Goal: Find contact information: Find contact information

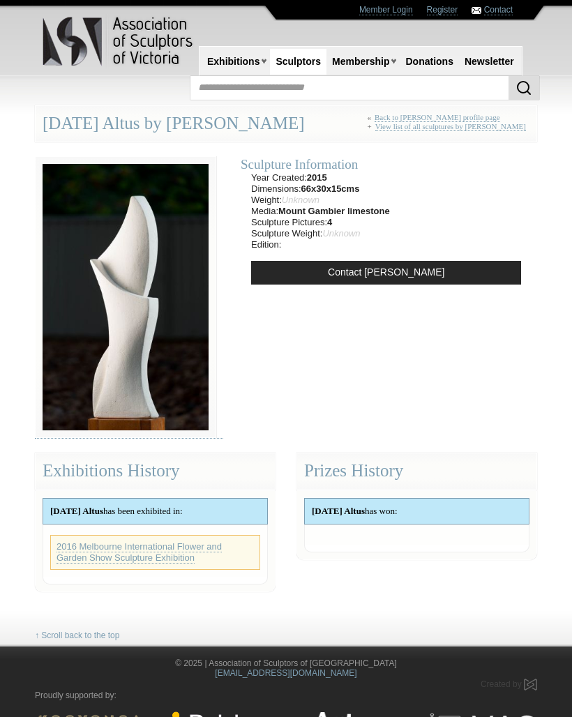
click at [289, 58] on link "Sculptors" at bounding box center [298, 62] width 57 height 26
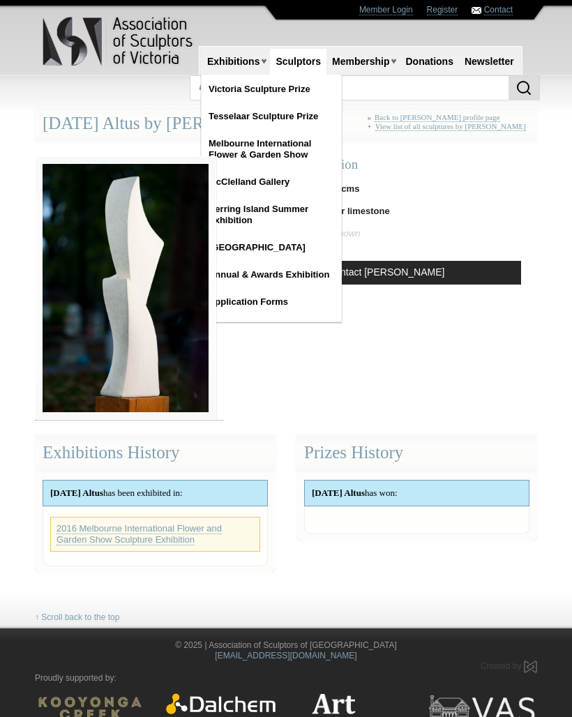
click at [409, 268] on link "Contact John Bishop" at bounding box center [386, 273] width 270 height 24
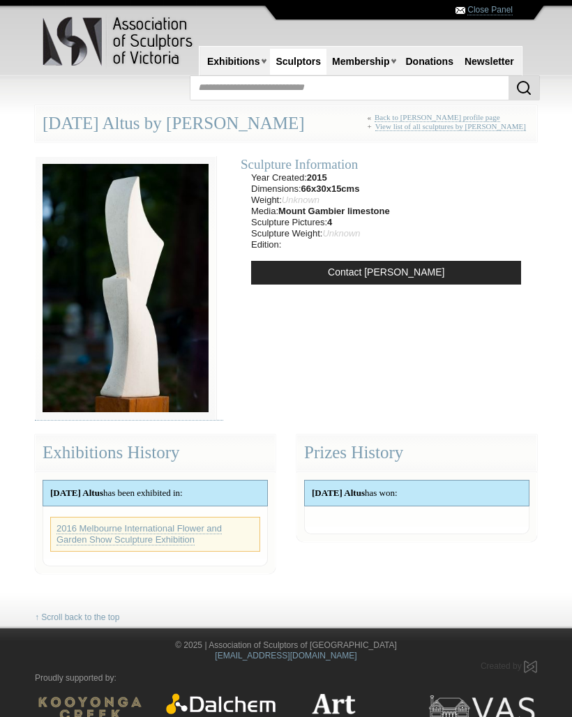
click at [392, 264] on link "Contact John Bishop" at bounding box center [386, 273] width 270 height 24
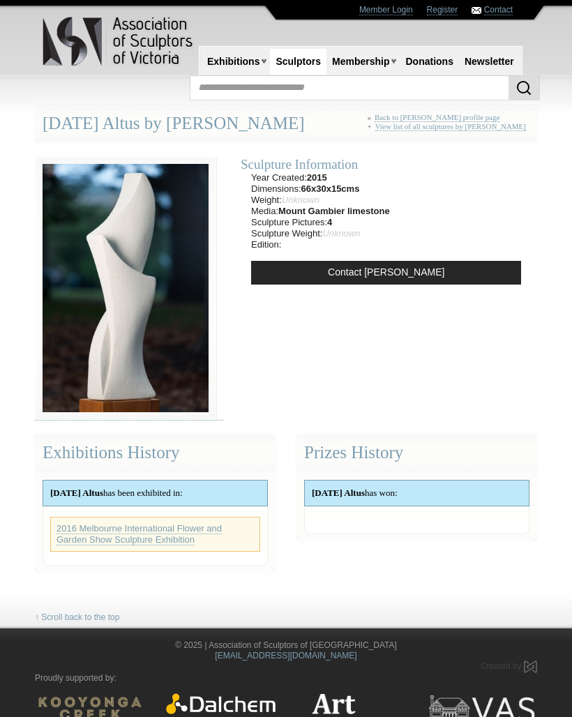
click at [393, 269] on link "Contact John Bishop" at bounding box center [386, 273] width 270 height 24
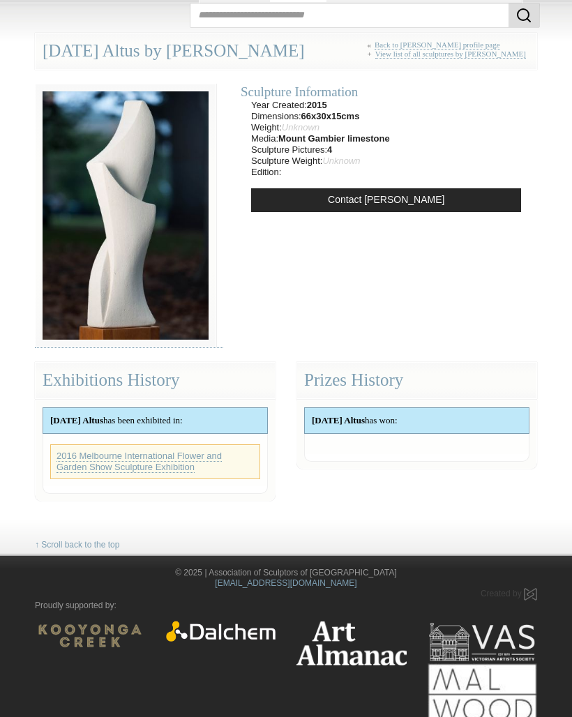
scroll to position [85, 0]
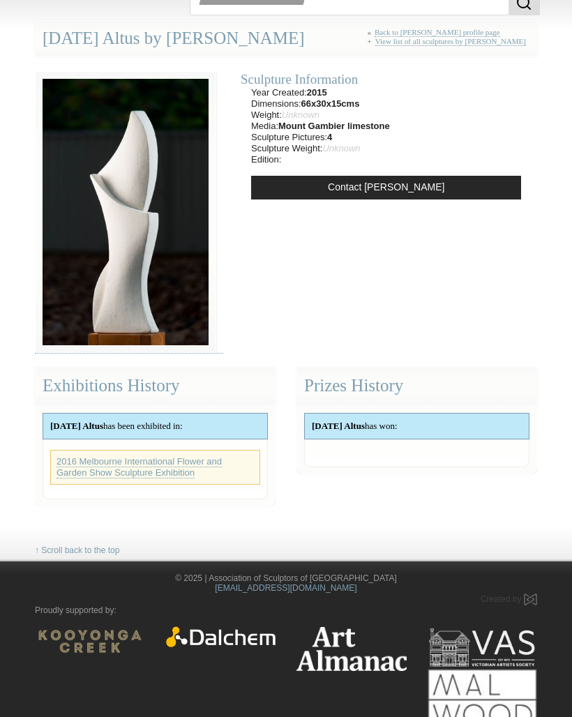
click at [213, 422] on div "Ascension Altus has been exhibited in:" at bounding box center [155, 426] width 224 height 25
click at [183, 472] on link "2016 Melbourne International Flower and Garden Show Sculpture Exhibition" at bounding box center [139, 467] width 165 height 22
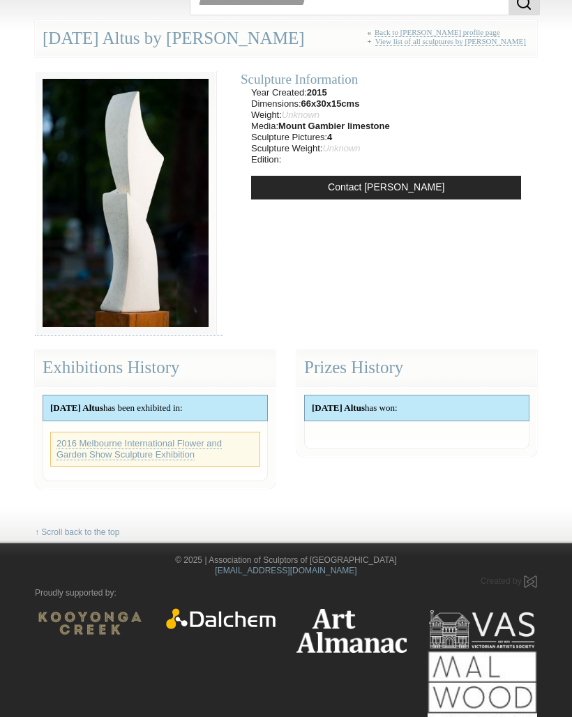
click at [380, 428] on li at bounding box center [416, 433] width 161 height 11
click at [370, 428] on li at bounding box center [416, 433] width 161 height 11
click at [385, 181] on link "Contact John Bishop" at bounding box center [386, 188] width 270 height 24
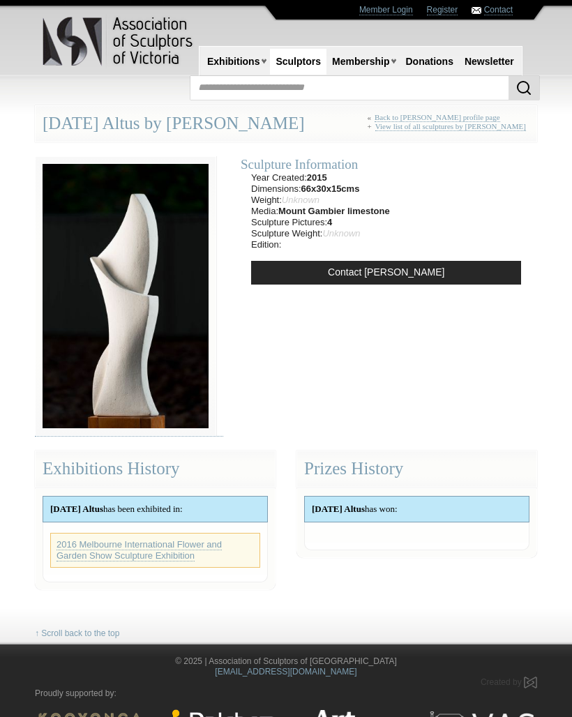
click at [299, 57] on link "Sculptors" at bounding box center [298, 62] width 57 height 26
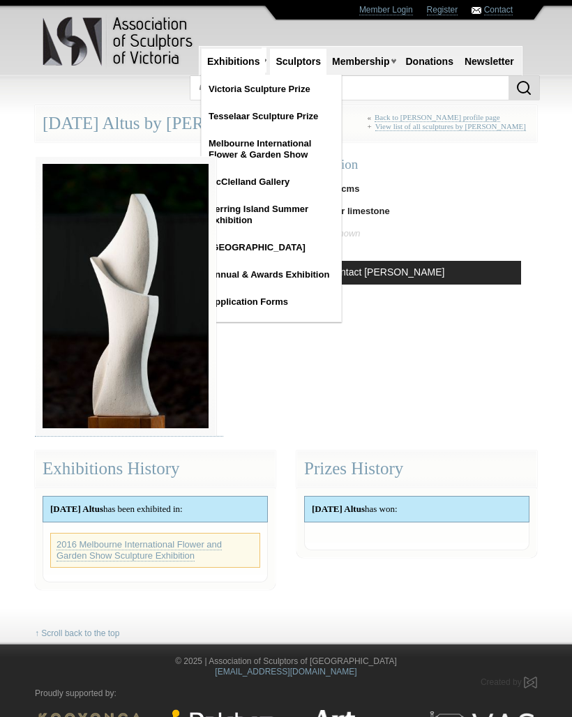
click at [262, 58] on link "Exhibitions" at bounding box center [233, 62] width 63 height 26
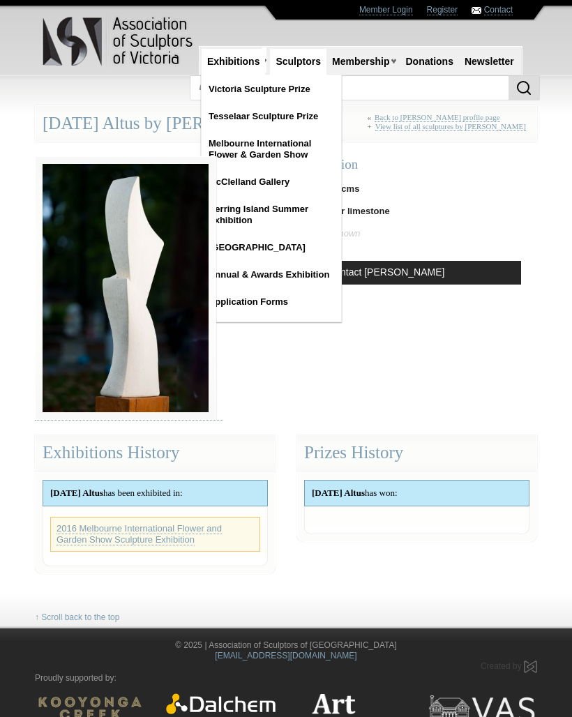
click at [269, 153] on link "Melbourne International Flower & Garden Show" at bounding box center [272, 149] width 140 height 36
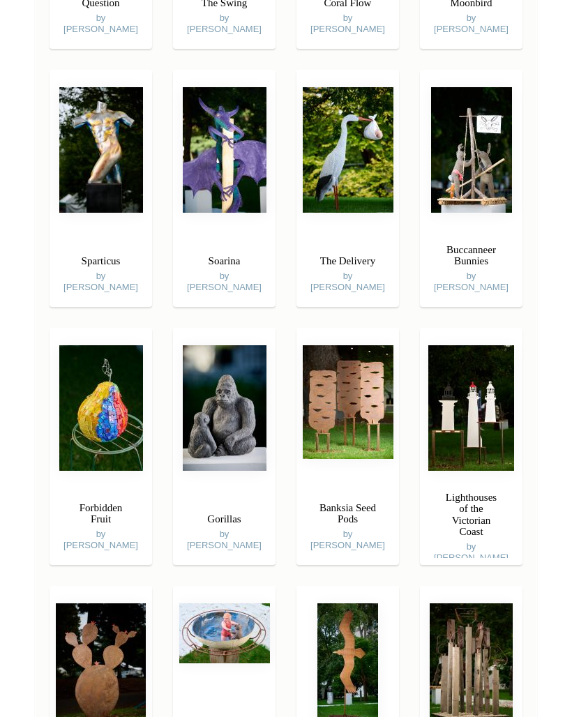
scroll to position [1469, 0]
